Goal: Information Seeking & Learning: Learn about a topic

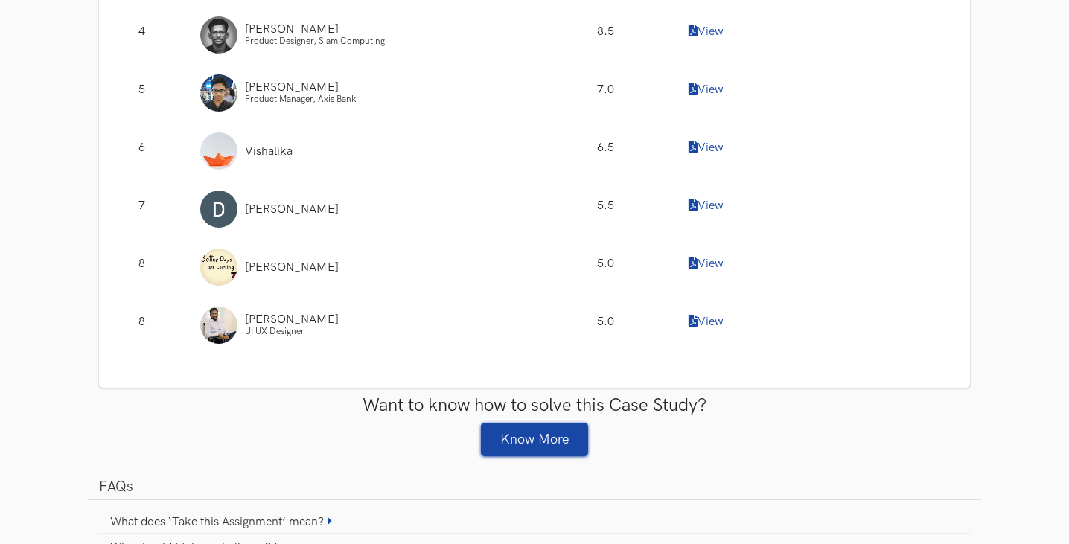
scroll to position [1862, 0]
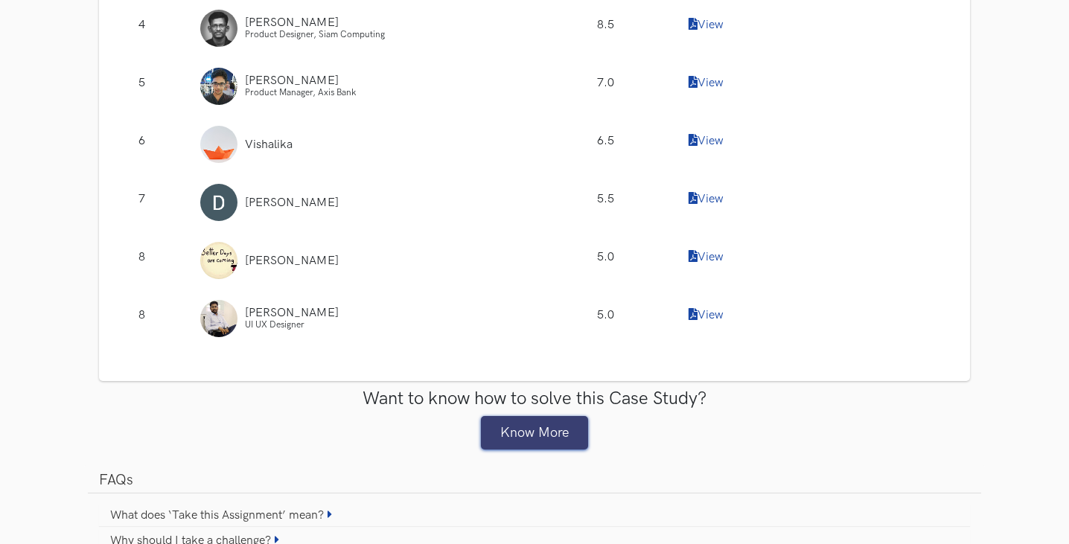
click at [573, 224] on link "Know More" at bounding box center [534, 433] width 107 height 34
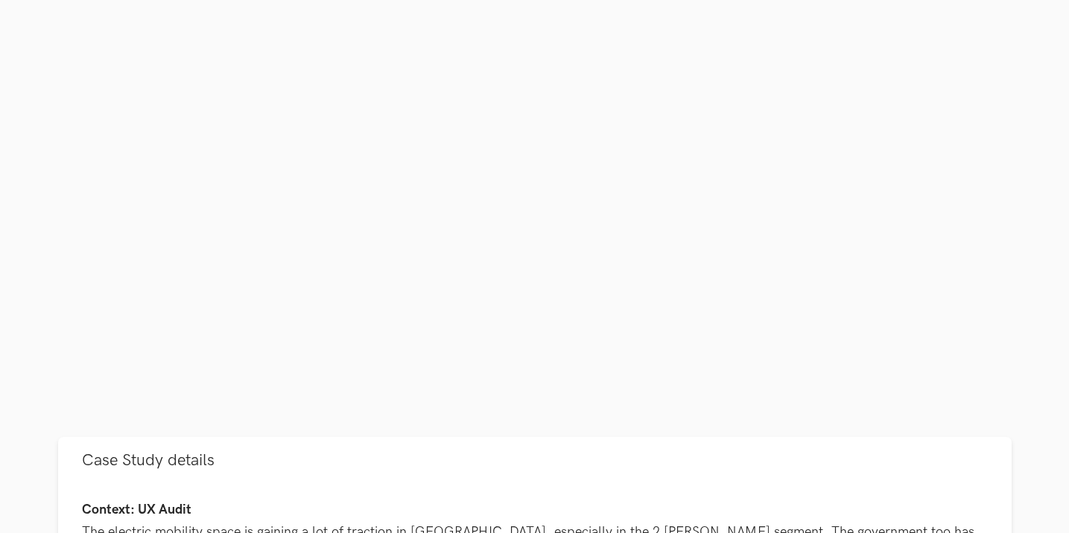
scroll to position [372, 0]
